Goal: Entertainment & Leisure: Consume media (video, audio)

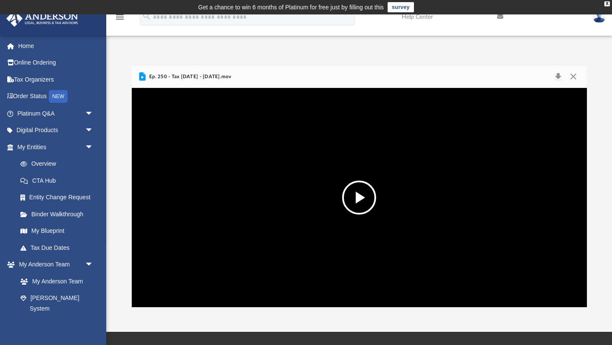
scroll to position [193, 455]
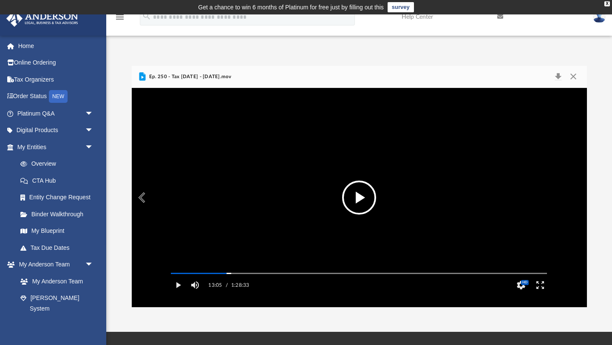
click at [361, 201] on button "File preview" at bounding box center [359, 198] width 34 height 34
click at [179, 294] on button "Pause" at bounding box center [177, 285] width 19 height 17
click at [179, 294] on button "Play" at bounding box center [177, 285] width 19 height 17
click at [181, 294] on button "Pause" at bounding box center [177, 285] width 19 height 17
click at [180, 294] on button "Play" at bounding box center [177, 285] width 19 height 17
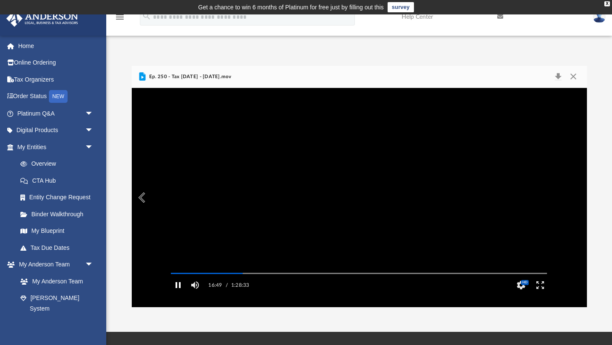
click at [180, 294] on button "Pause" at bounding box center [177, 285] width 19 height 17
click at [364, 202] on button "File preview" at bounding box center [359, 198] width 34 height 34
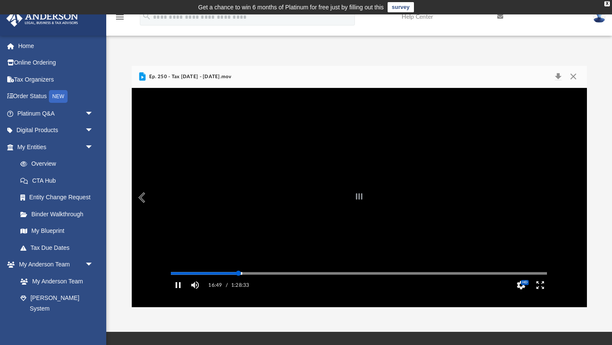
click at [239, 274] on div "Media Slider" at bounding box center [359, 273] width 376 height 1
click at [247, 285] on div "Autoplay Disabled Speed Normal Quality Auto Subtitles/CC Off Audio Autoplay Dis…" at bounding box center [359, 197] width 455 height 219
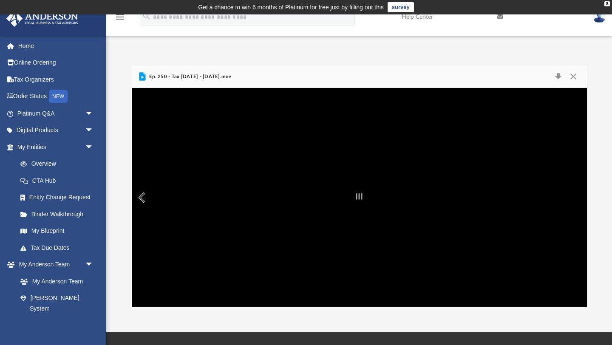
click at [223, 229] on div "File preview" at bounding box center [359, 197] width 455 height 219
click at [142, 197] on button "Preview" at bounding box center [141, 198] width 19 height 24
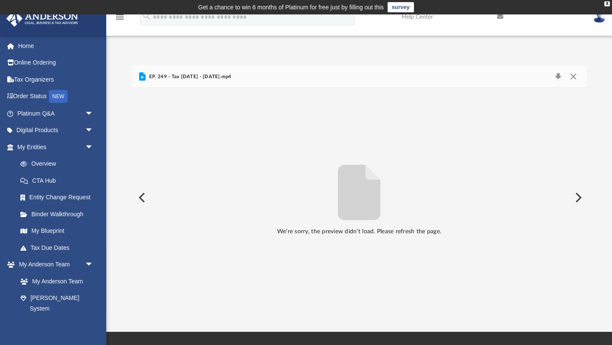
click at [577, 200] on button "Preview" at bounding box center [577, 198] width 19 height 24
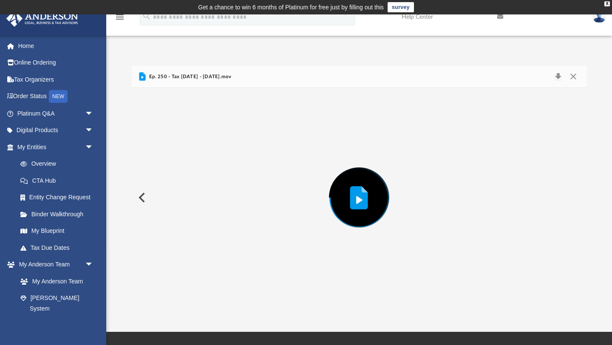
click at [231, 76] on span "Ep. 250 - Tax [DATE] - [DATE].mov" at bounding box center [190, 77] width 84 height 8
click at [354, 198] on icon "Preview" at bounding box center [359, 197] width 18 height 23
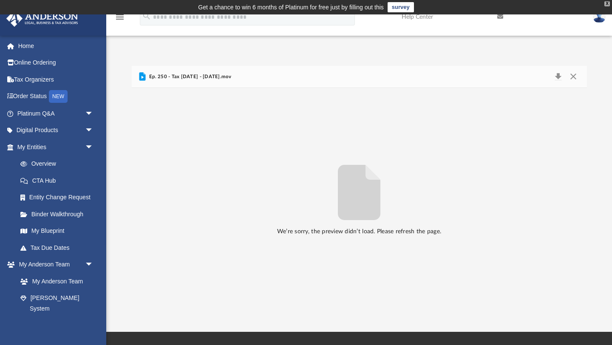
click at [609, 3] on div "X" at bounding box center [608, 3] width 6 height 5
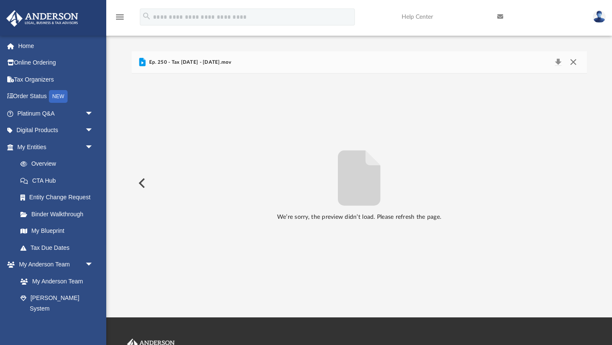
click at [574, 61] on button "Close" at bounding box center [573, 63] width 15 height 12
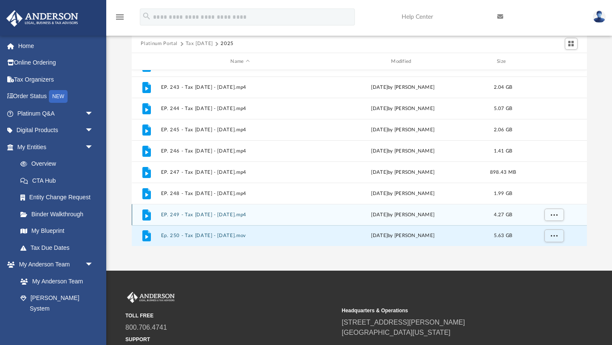
scroll to position [46, 0]
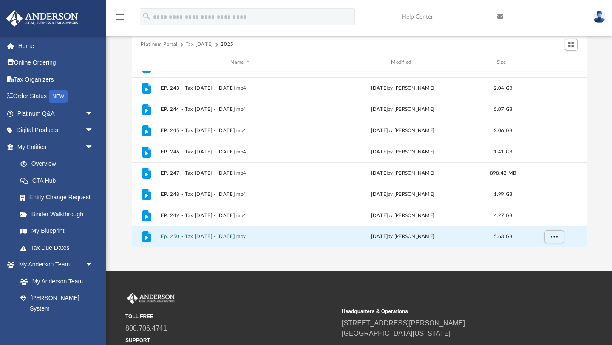
click at [172, 235] on button "Ep. 250 - Tax [DATE] - [DATE].mov" at bounding box center [240, 237] width 159 height 6
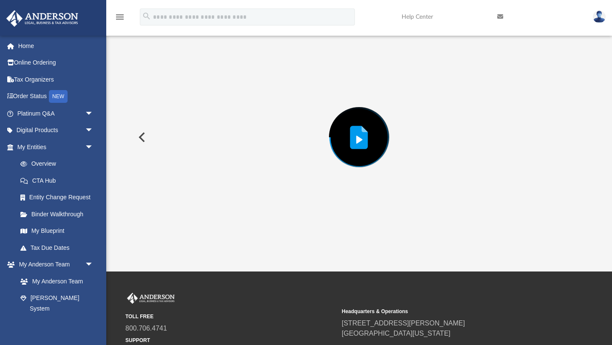
click at [602, 13] on img at bounding box center [599, 17] width 13 height 12
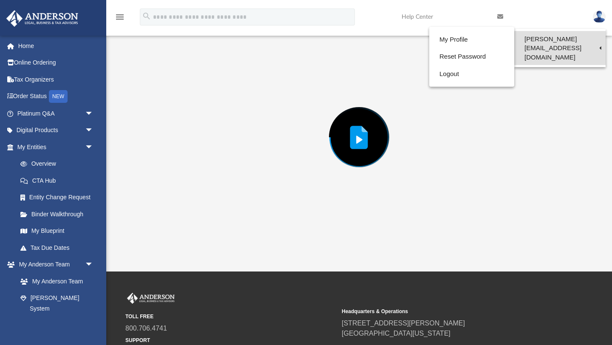
click at [574, 40] on link "[PERSON_NAME][EMAIL_ADDRESS][DOMAIN_NAME]" at bounding box center [559, 48] width 91 height 34
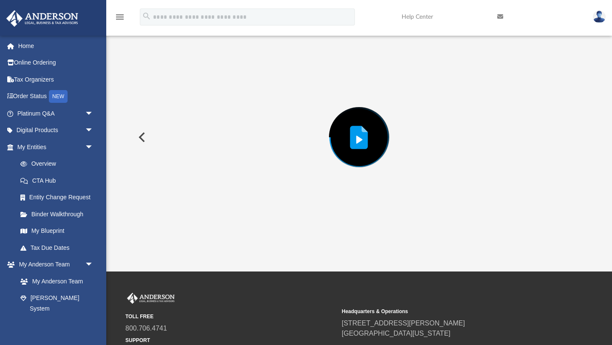
click at [599, 17] on img at bounding box center [599, 17] width 13 height 12
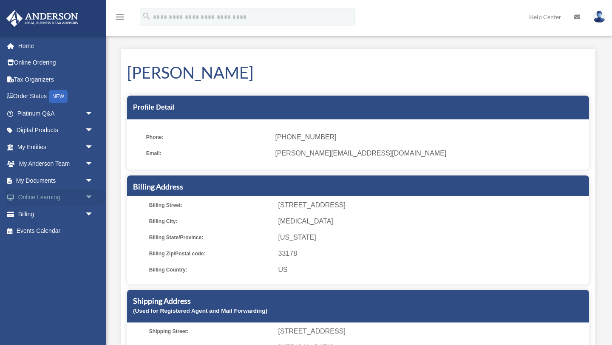
click at [88, 199] on span "arrow_drop_down" at bounding box center [93, 197] width 17 height 17
click at [58, 233] on link "Video Training" at bounding box center [59, 231] width 94 height 17
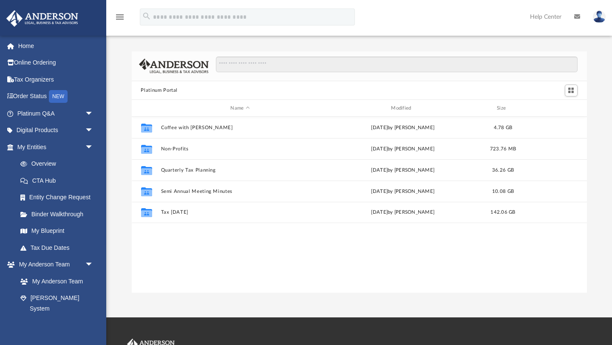
scroll to position [193, 455]
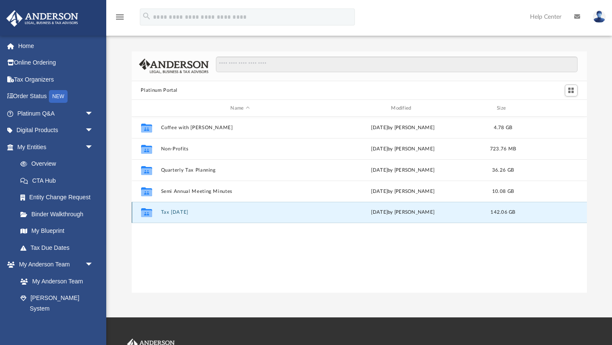
click at [166, 213] on button "Tax [DATE]" at bounding box center [240, 213] width 159 height 6
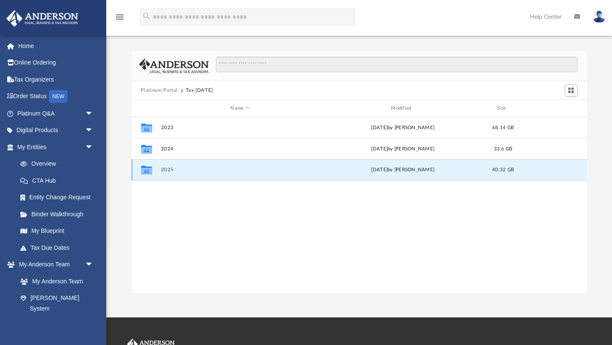
click at [163, 172] on button "2025" at bounding box center [240, 171] width 159 height 6
click at [148, 172] on icon "grid" at bounding box center [146, 170] width 11 height 9
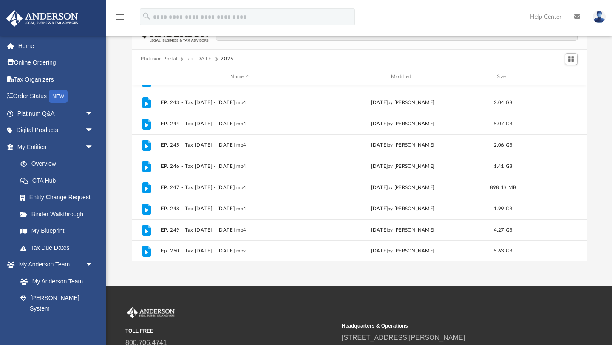
scroll to position [32, 0]
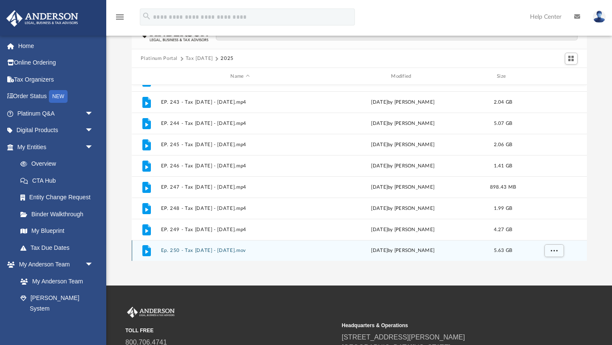
click at [147, 251] on icon "grid" at bounding box center [146, 250] width 9 height 11
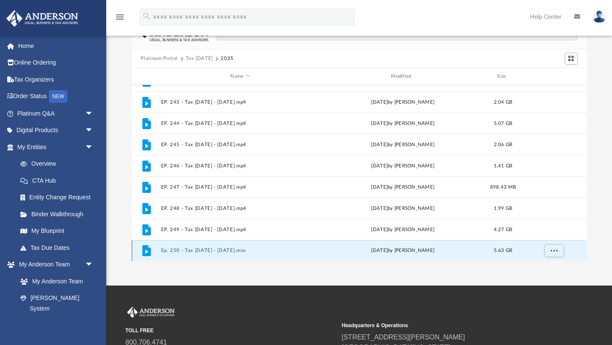
click at [193, 249] on button "Ep. 250 - Tax [DATE] - [DATE].mov" at bounding box center [240, 251] width 159 height 6
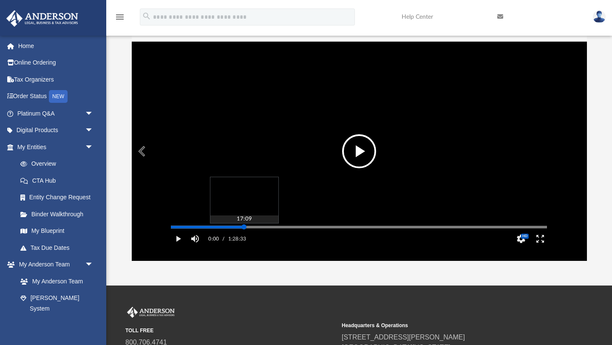
click at [244, 228] on div "Media Slider" at bounding box center [359, 227] width 376 height 1
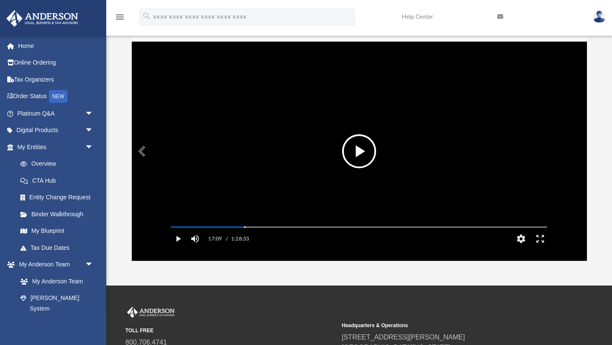
click at [360, 153] on button "File preview" at bounding box center [359, 151] width 34 height 34
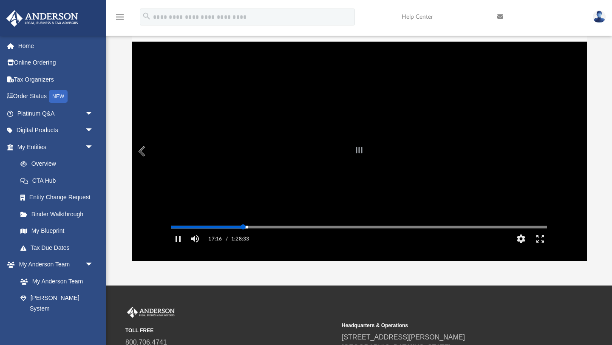
click at [243, 238] on div "Autoplay Disabled Speed Normal Quality Auto Subtitles/CC Off Audio Autoplay Dis…" at bounding box center [359, 151] width 455 height 219
click at [242, 239] on div "Autoplay Disabled Speed Normal Quality Auto Subtitles/CC Off Audio Autoplay Dis…" at bounding box center [359, 151] width 455 height 219
click at [177, 247] on button "Pause" at bounding box center [177, 238] width 19 height 17
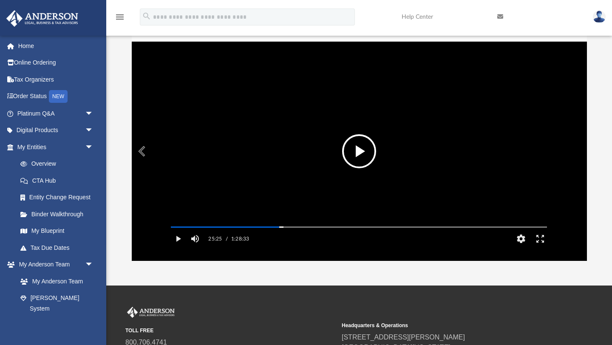
click at [342, 158] on video "File preview" at bounding box center [359, 151] width 390 height 195
click at [182, 247] on button "Pause" at bounding box center [177, 238] width 19 height 17
click at [283, 230] on div "Media Slider" at bounding box center [283, 226] width 5 height 5
click at [179, 247] on button "Play" at bounding box center [177, 238] width 19 height 17
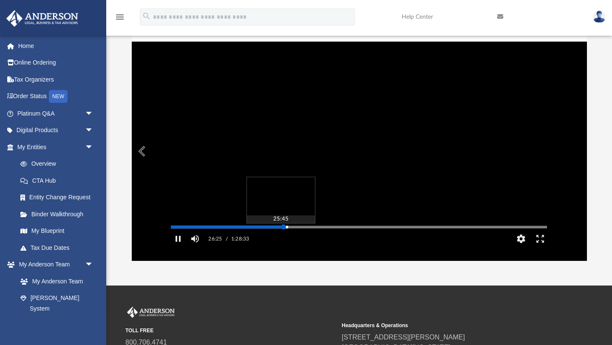
click at [281, 228] on div "Media Slider" at bounding box center [359, 227] width 376 height 1
click at [279, 230] on div "Media Slider" at bounding box center [280, 226] width 5 height 5
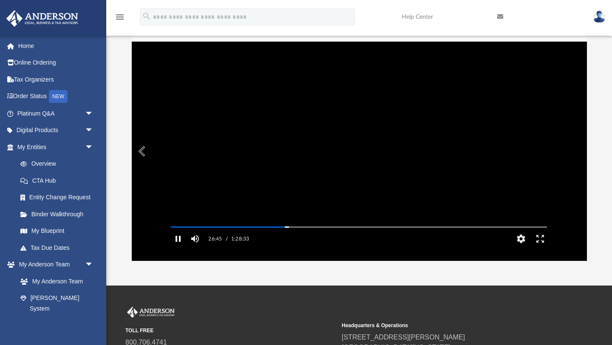
click at [181, 247] on button "Pause" at bounding box center [177, 238] width 19 height 17
click at [360, 142] on button "File preview" at bounding box center [359, 151] width 34 height 34
click at [177, 247] on button "Pause" at bounding box center [177, 238] width 19 height 17
click at [364, 151] on button "File preview" at bounding box center [359, 151] width 34 height 34
click at [284, 230] on div "Media Slider" at bounding box center [286, 226] width 5 height 5
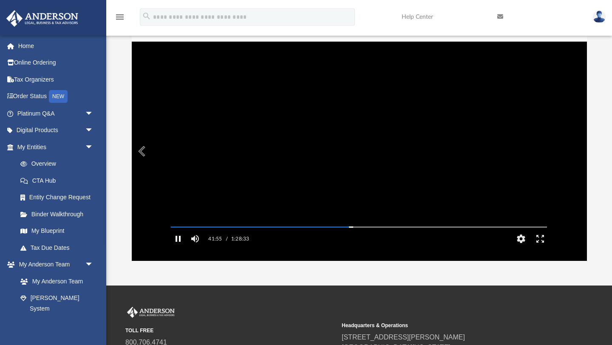
click at [178, 247] on button "Pause" at bounding box center [177, 238] width 19 height 17
